Goal: Obtain resource: Obtain resource

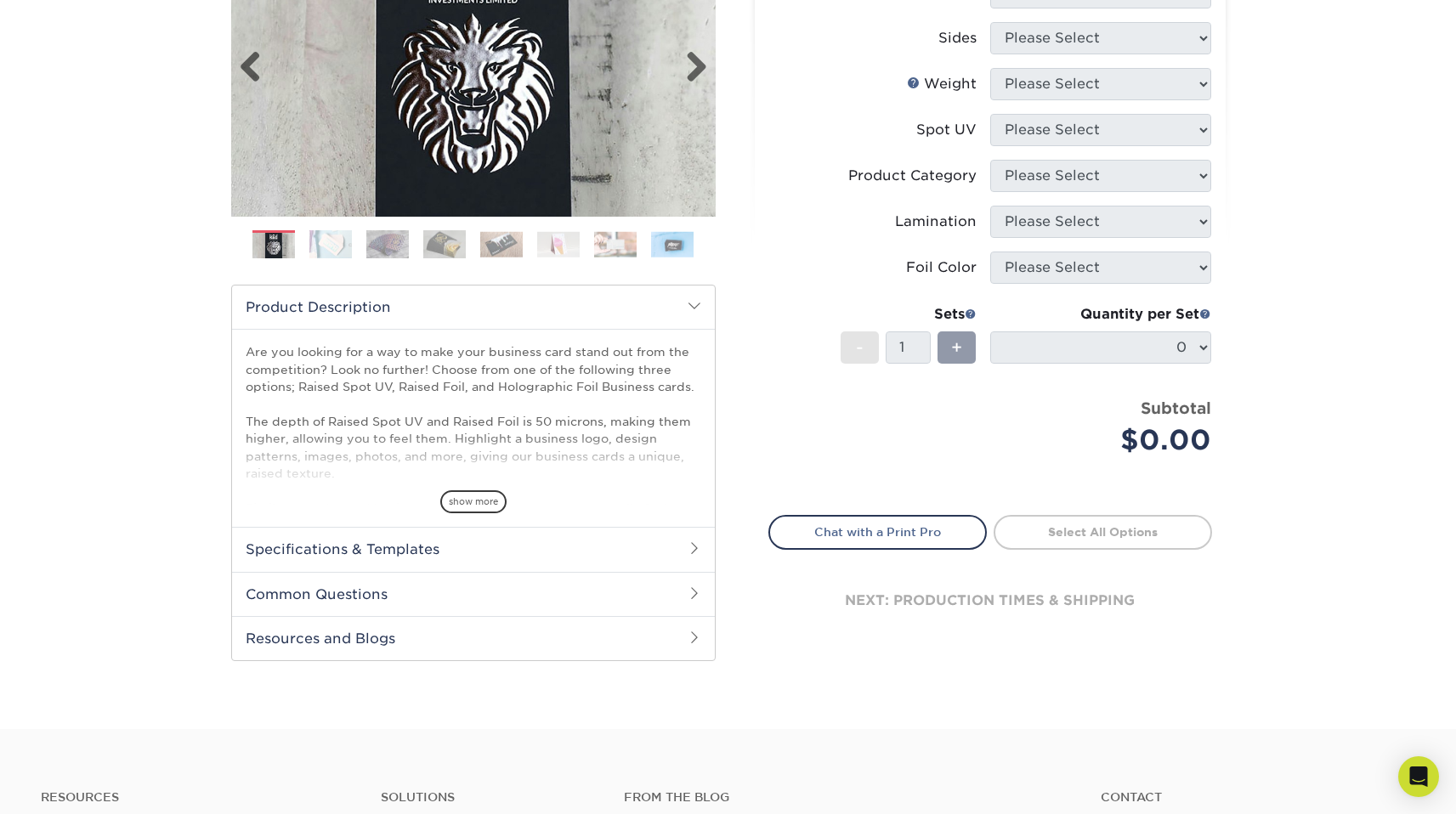
scroll to position [422, 0]
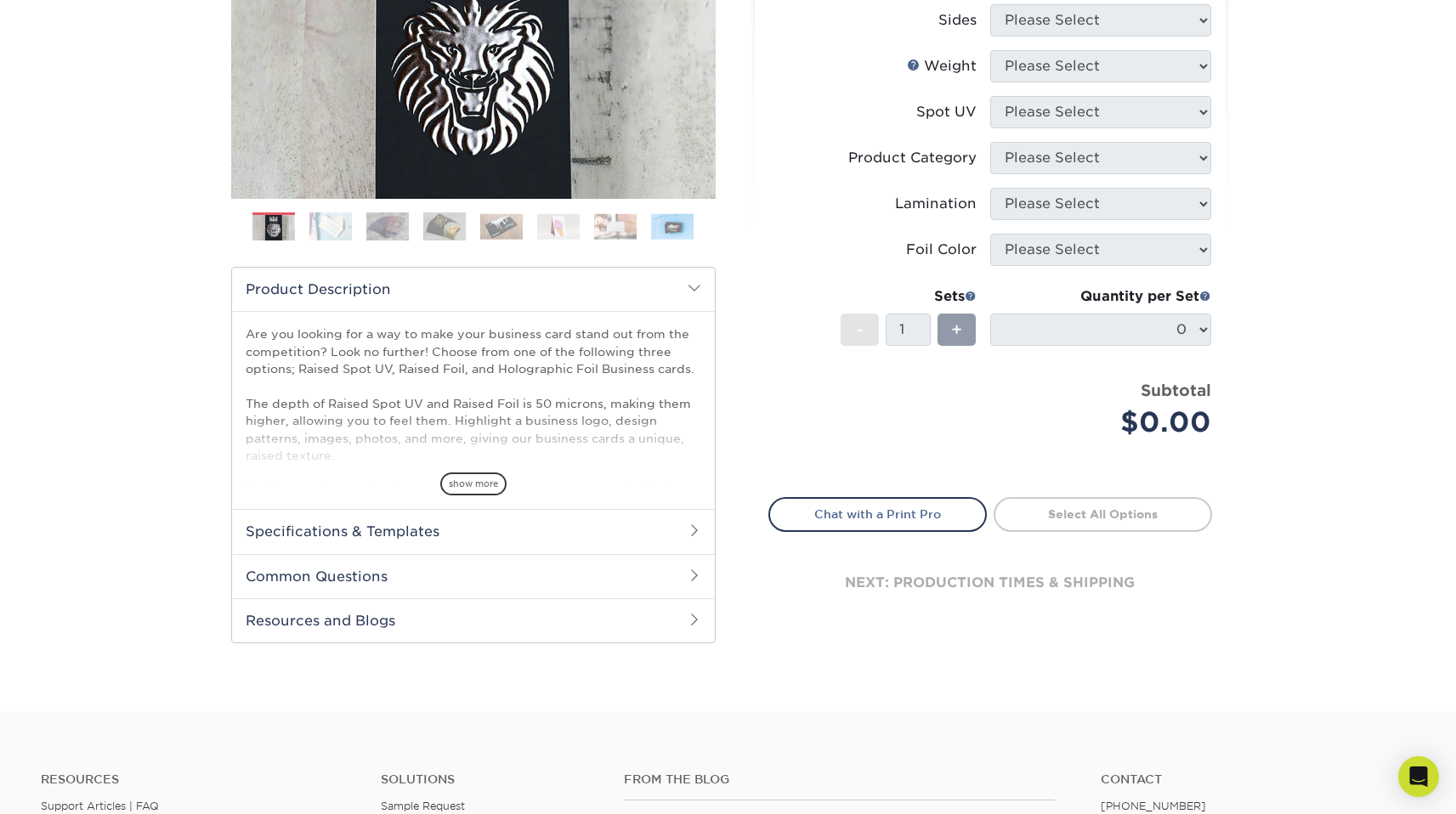
click at [576, 535] on h2 "Specifications & Templates" at bounding box center [474, 531] width 483 height 44
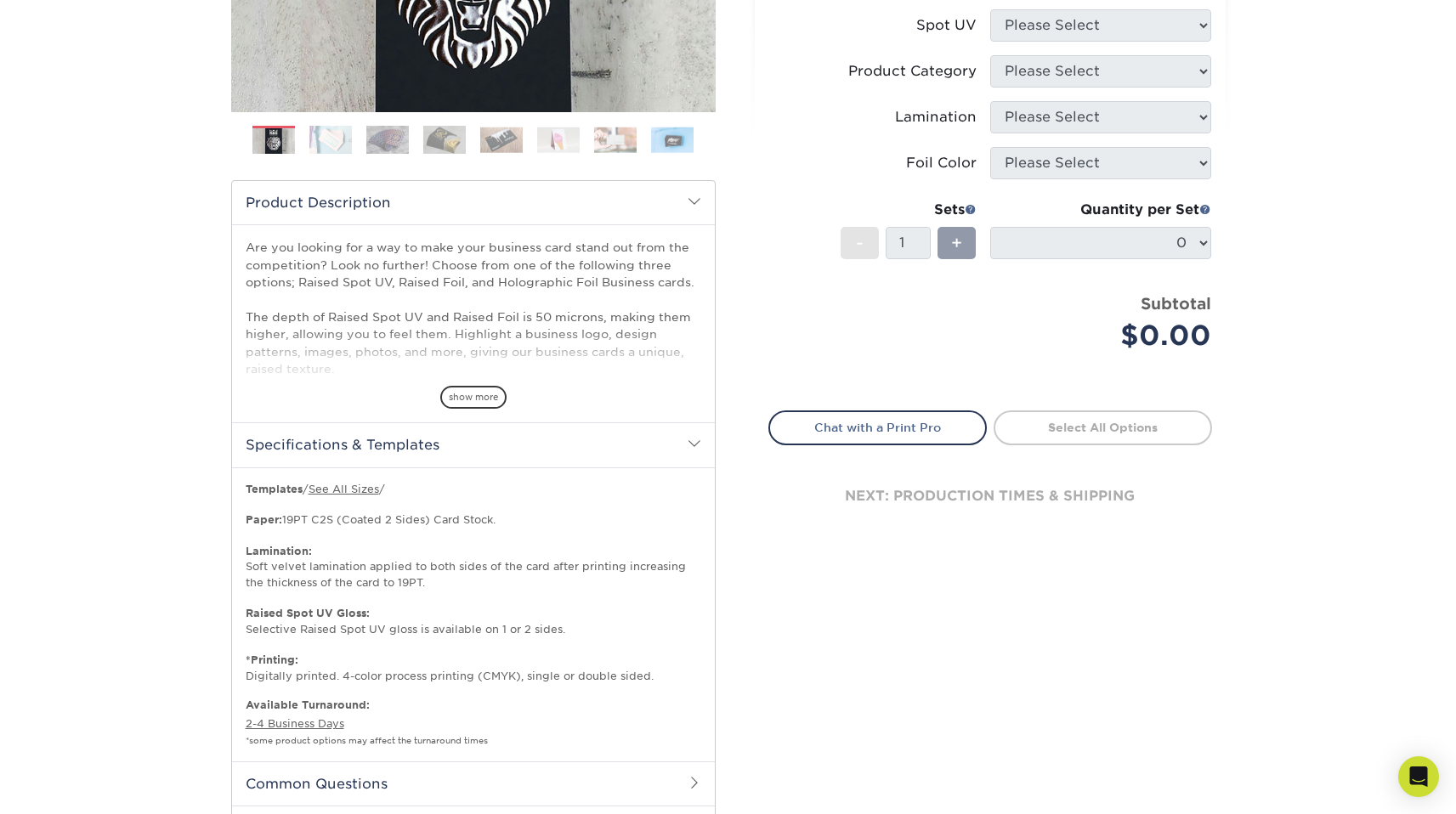
scroll to position [511, 0]
click at [370, 487] on link "See All Sizes" at bounding box center [344, 488] width 71 height 13
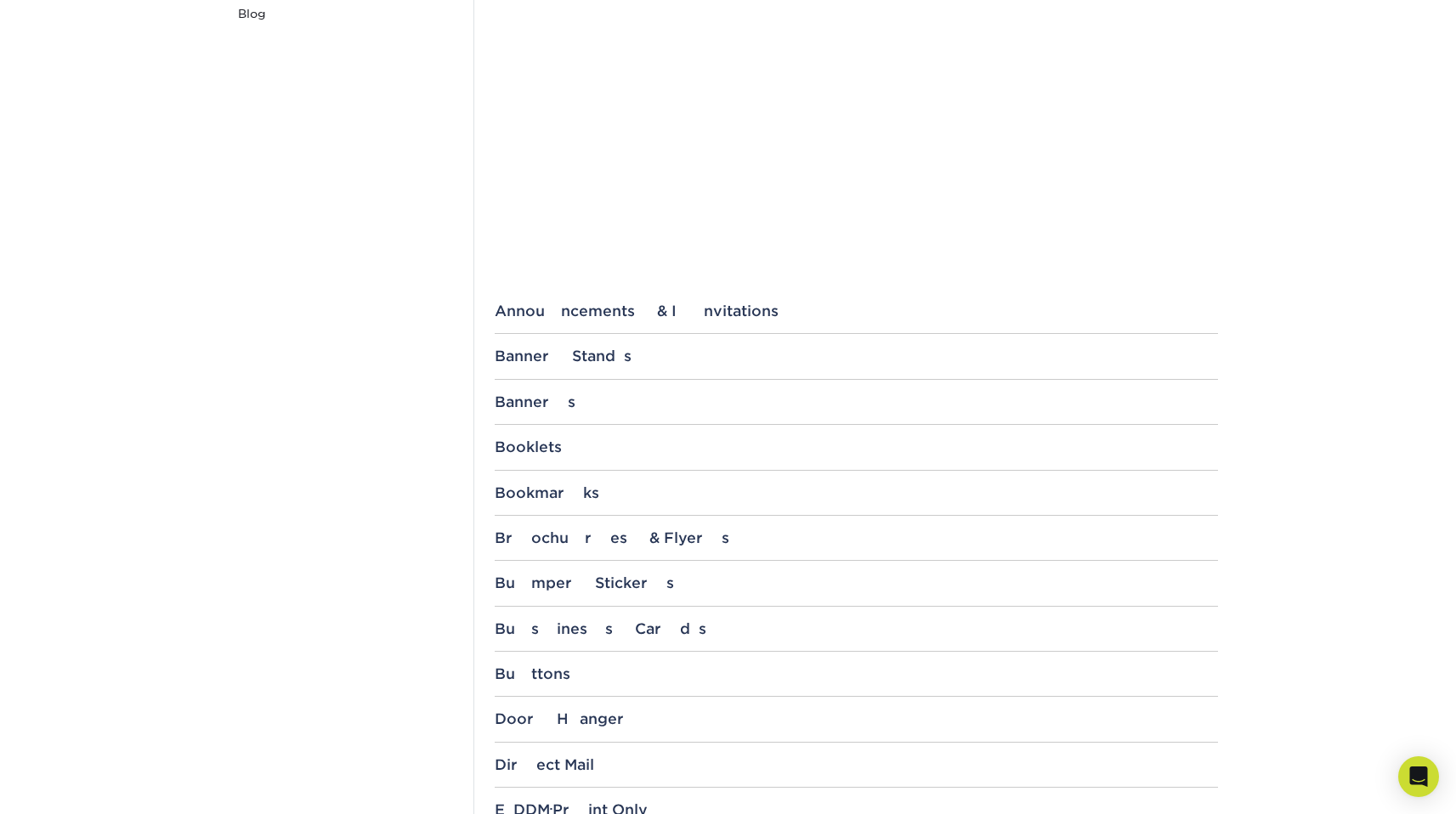
scroll to position [446, 0]
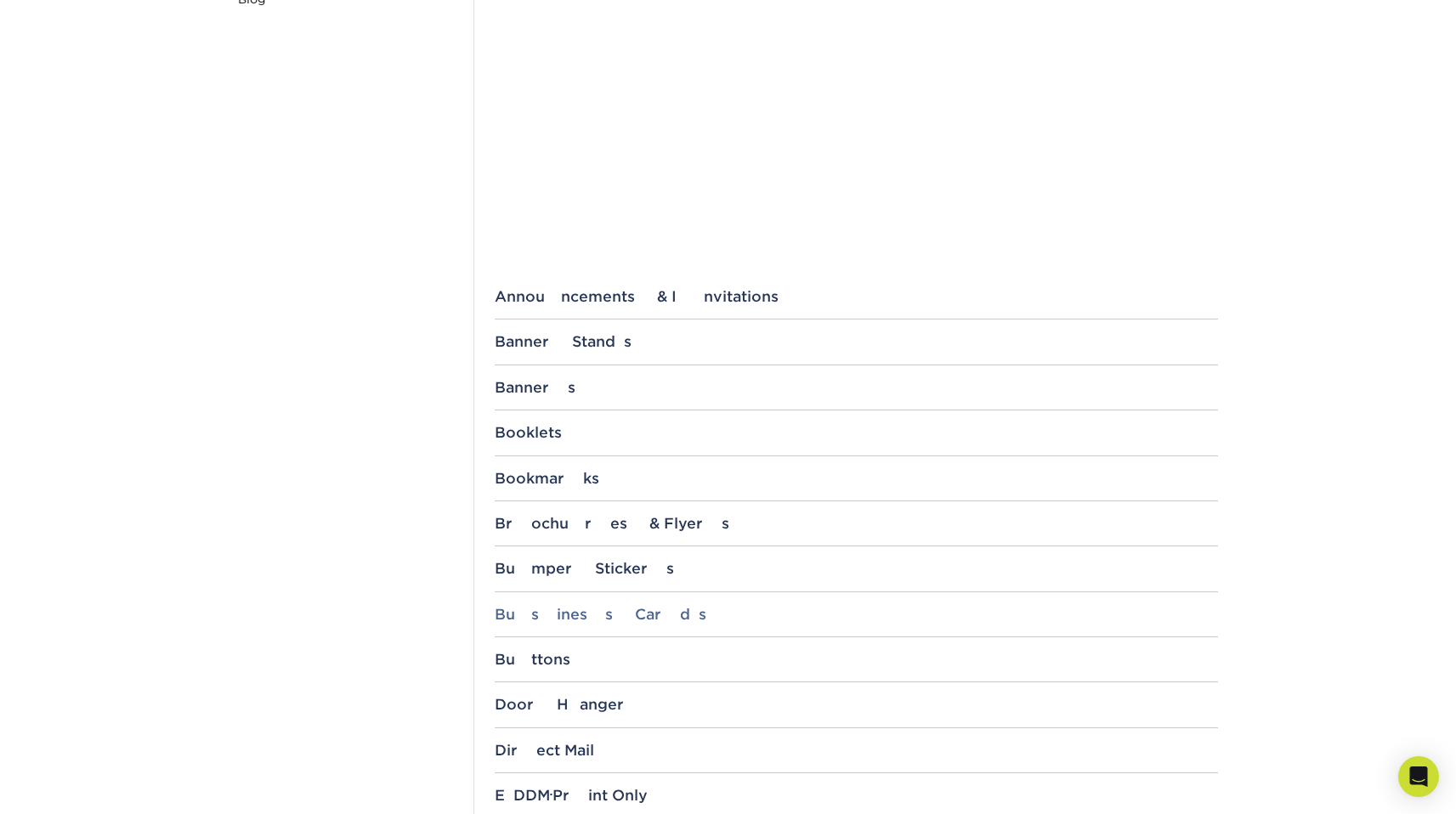
click at [553, 612] on div "Business Cards" at bounding box center [857, 614] width 723 height 17
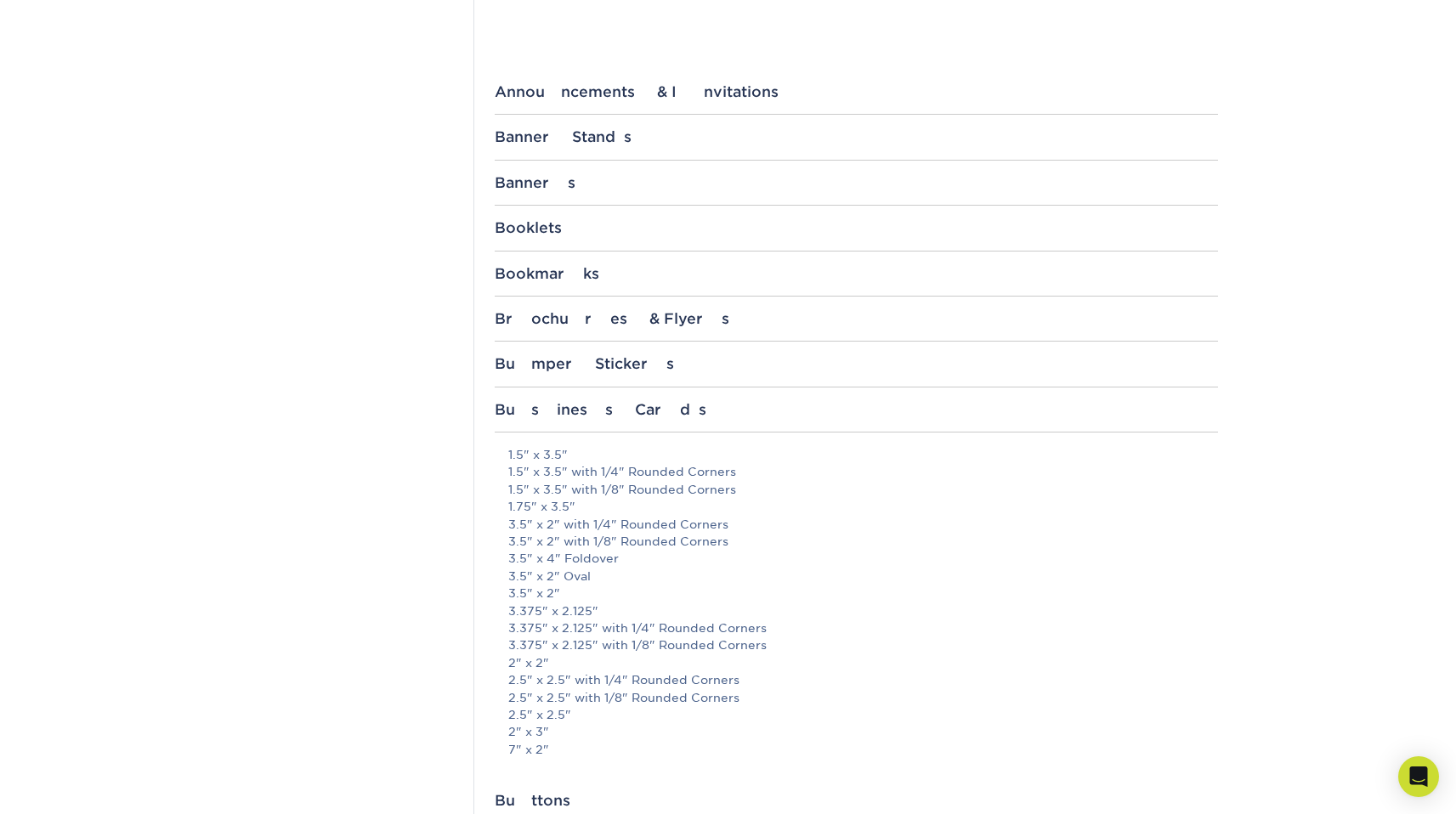
scroll to position [685, 0]
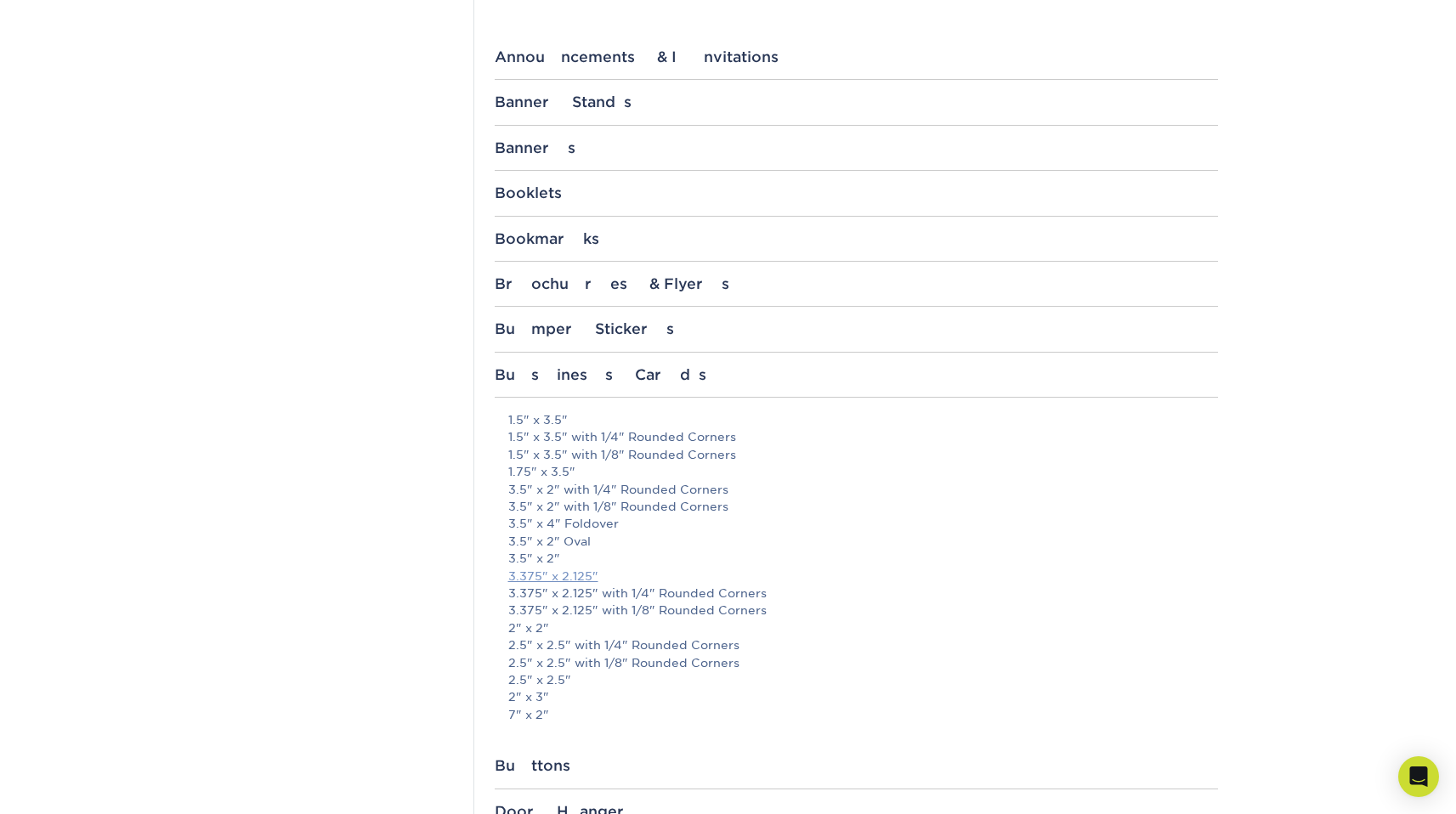
click at [581, 573] on link "3.375" x 2.125"" at bounding box center [553, 576] width 90 height 14
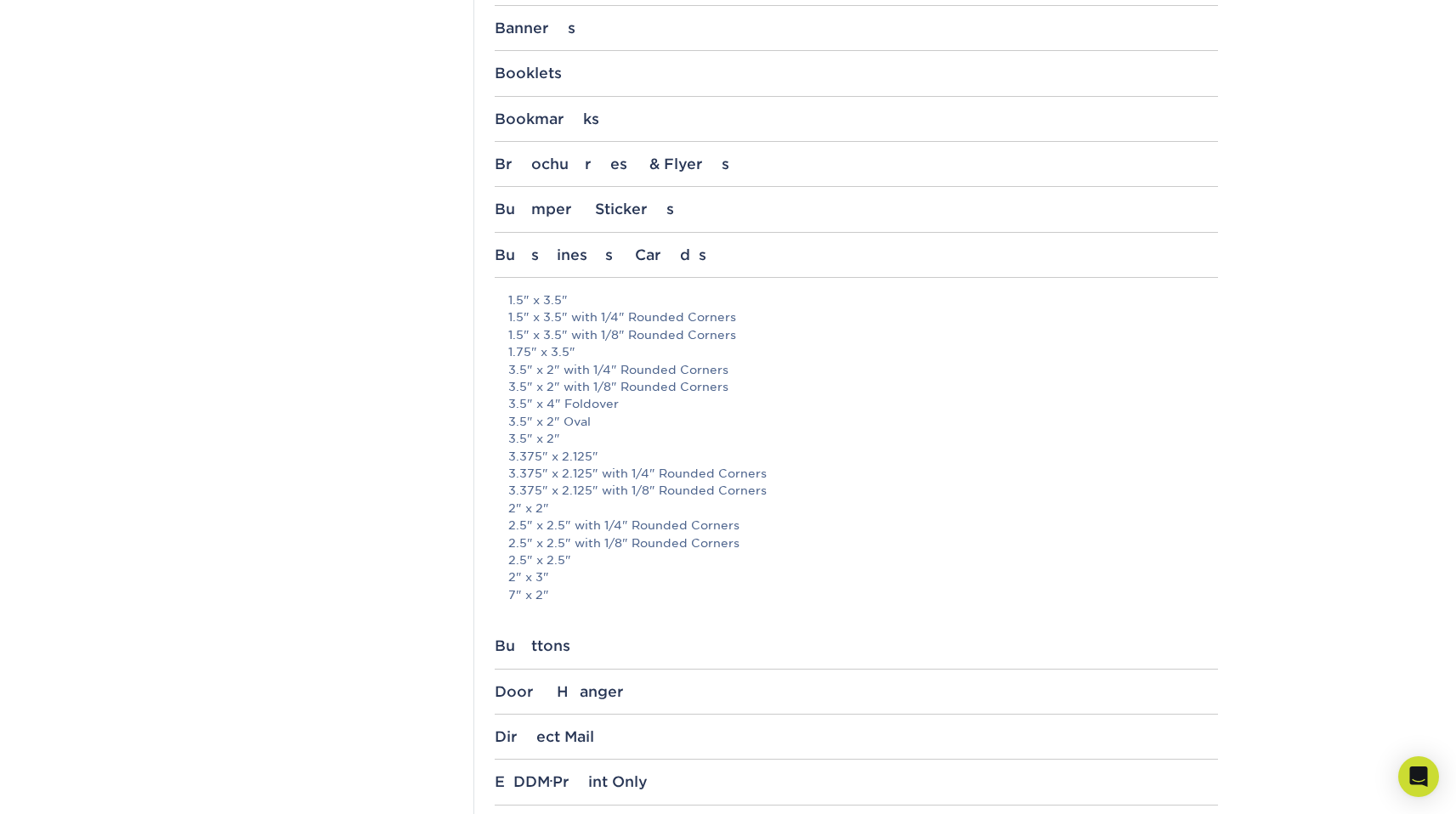
scroll to position [807, 0]
click at [534, 439] on link "3.5" x 2"" at bounding box center [534, 435] width 52 height 14
